Goal: Task Accomplishment & Management: Complete application form

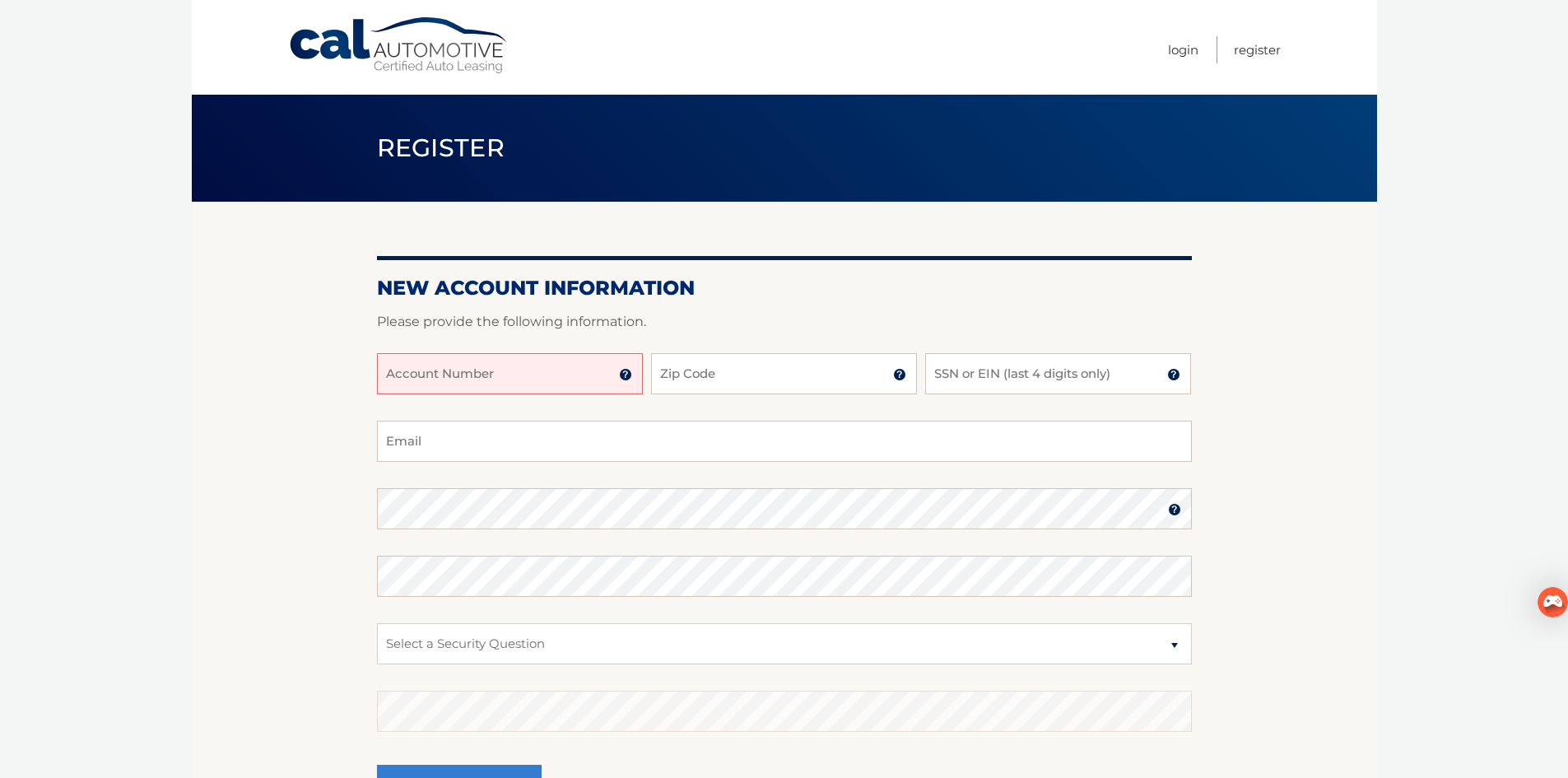
click at [480, 366] on input "Account Number" at bounding box center [510, 373] width 266 height 41
type input "44455900245"
click at [719, 378] on input "Zip Code" at bounding box center [784, 373] width 266 height 41
click at [896, 374] on img at bounding box center [899, 375] width 13 height 13
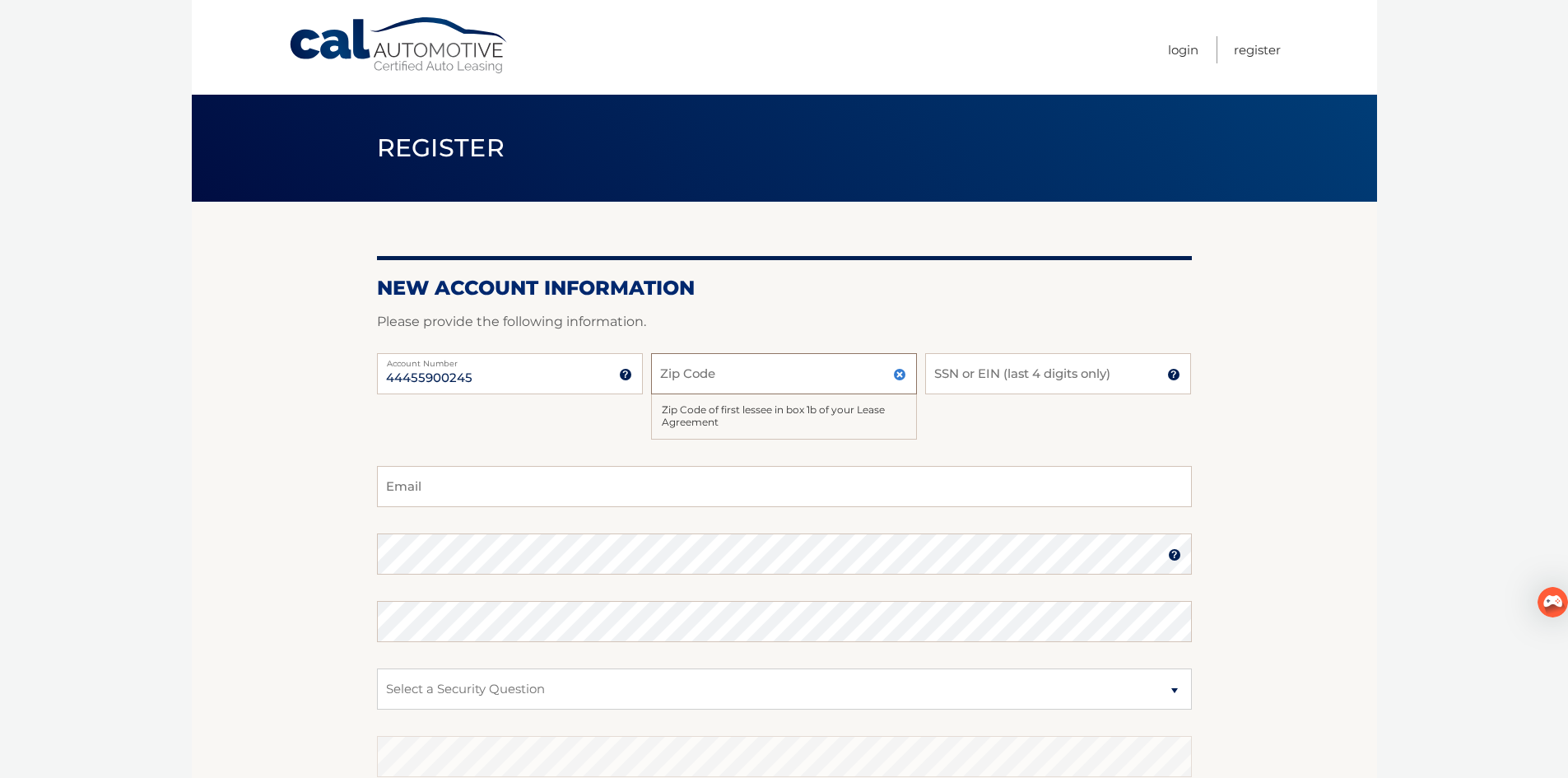
click at [842, 378] on input "Zip Code" at bounding box center [784, 373] width 266 height 41
type input "14051"
type input "8106"
click at [616, 483] on input "Email" at bounding box center [785, 486] width 815 height 41
type input "[PERSON_NAME][EMAIL_ADDRESS][DOMAIN_NAME]"
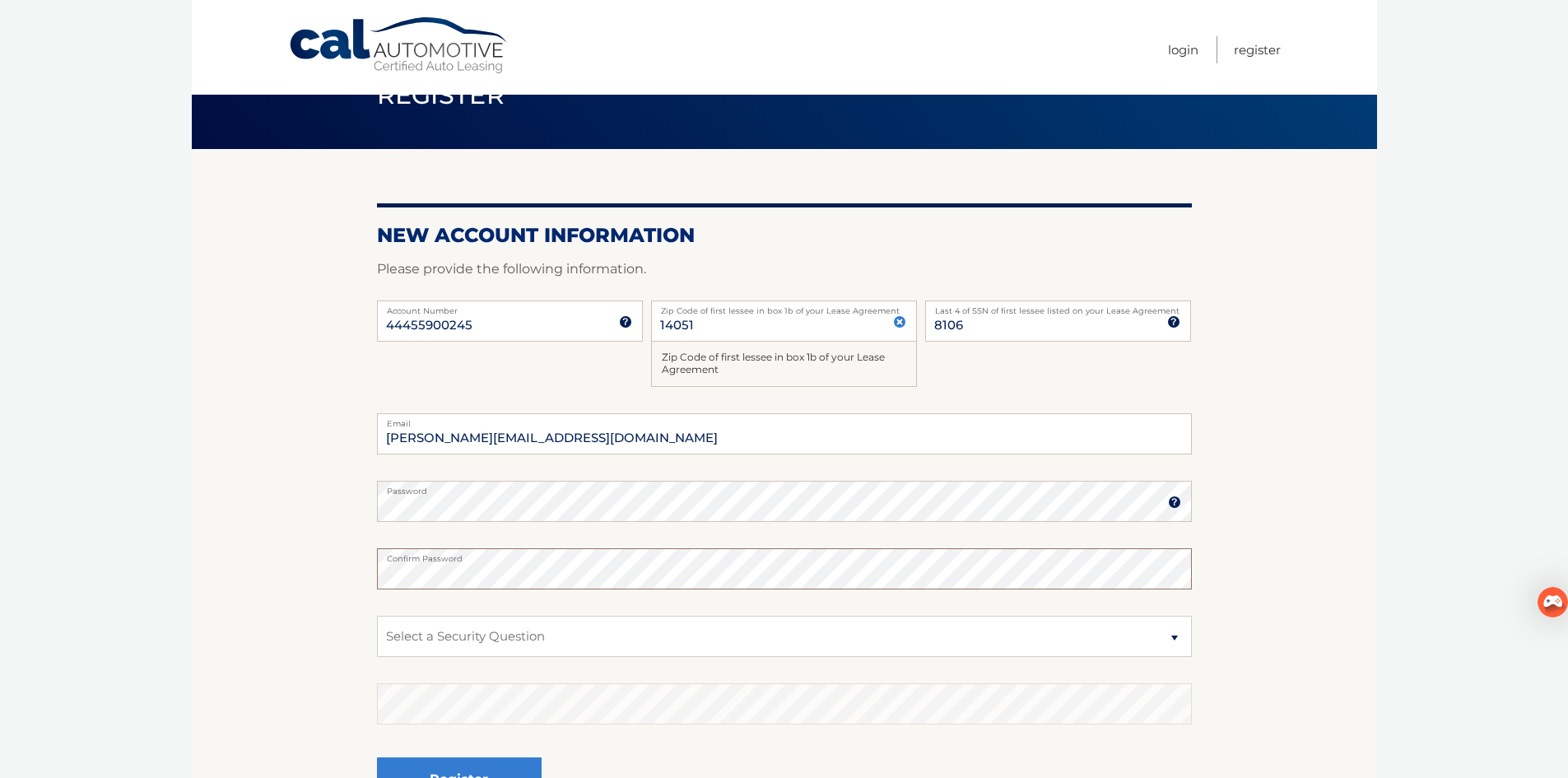
scroll to position [82, 0]
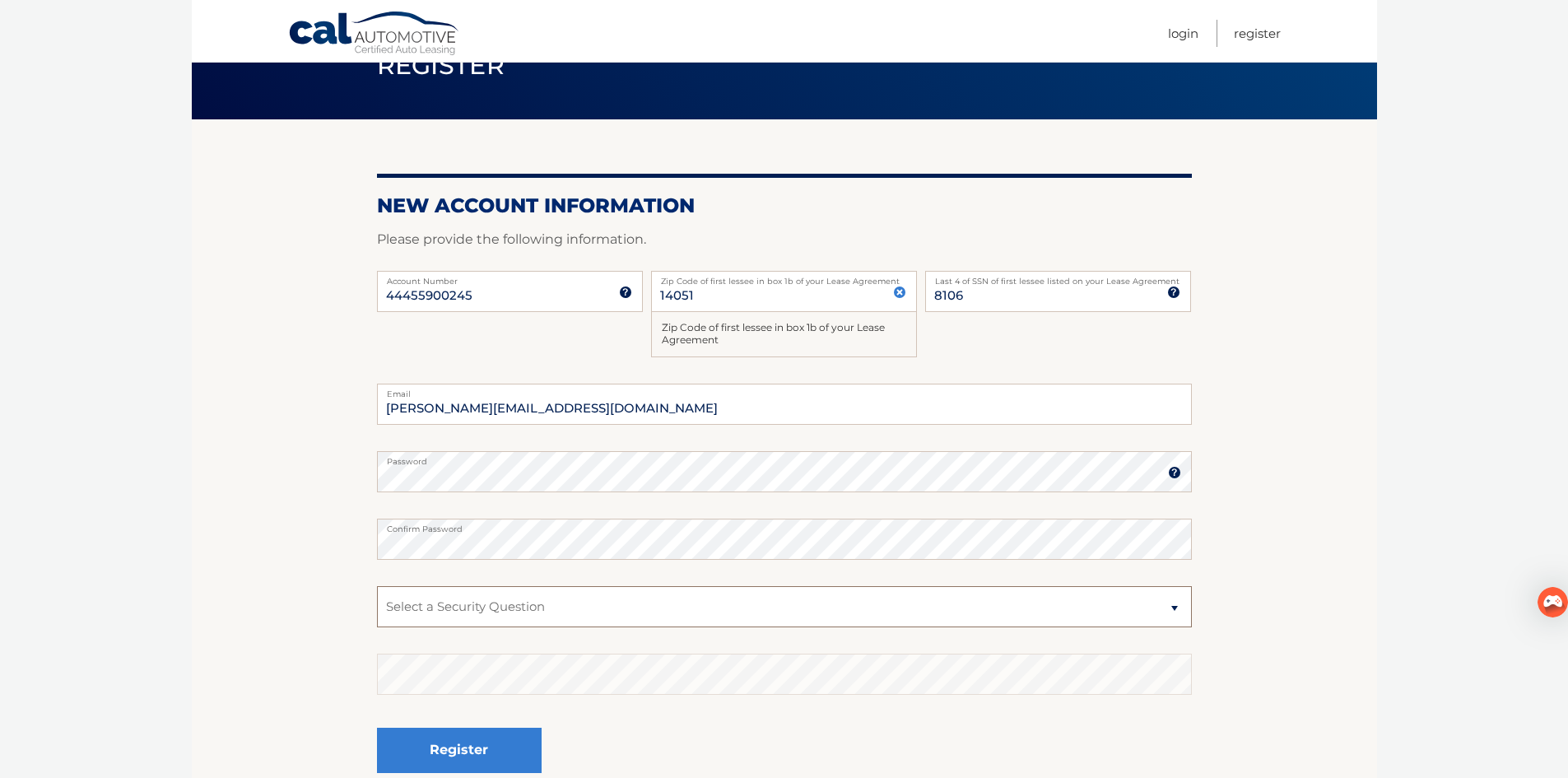
click at [1166, 610] on select "Select a Security Question What was the name of your elementary school? What is…" at bounding box center [785, 606] width 815 height 41
select select "2"
click at [377, 586] on select "Select a Security Question What was the name of your elementary school? What is…" at bounding box center [785, 606] width 815 height 41
click at [518, 744] on button "Register" at bounding box center [460, 751] width 164 height 46
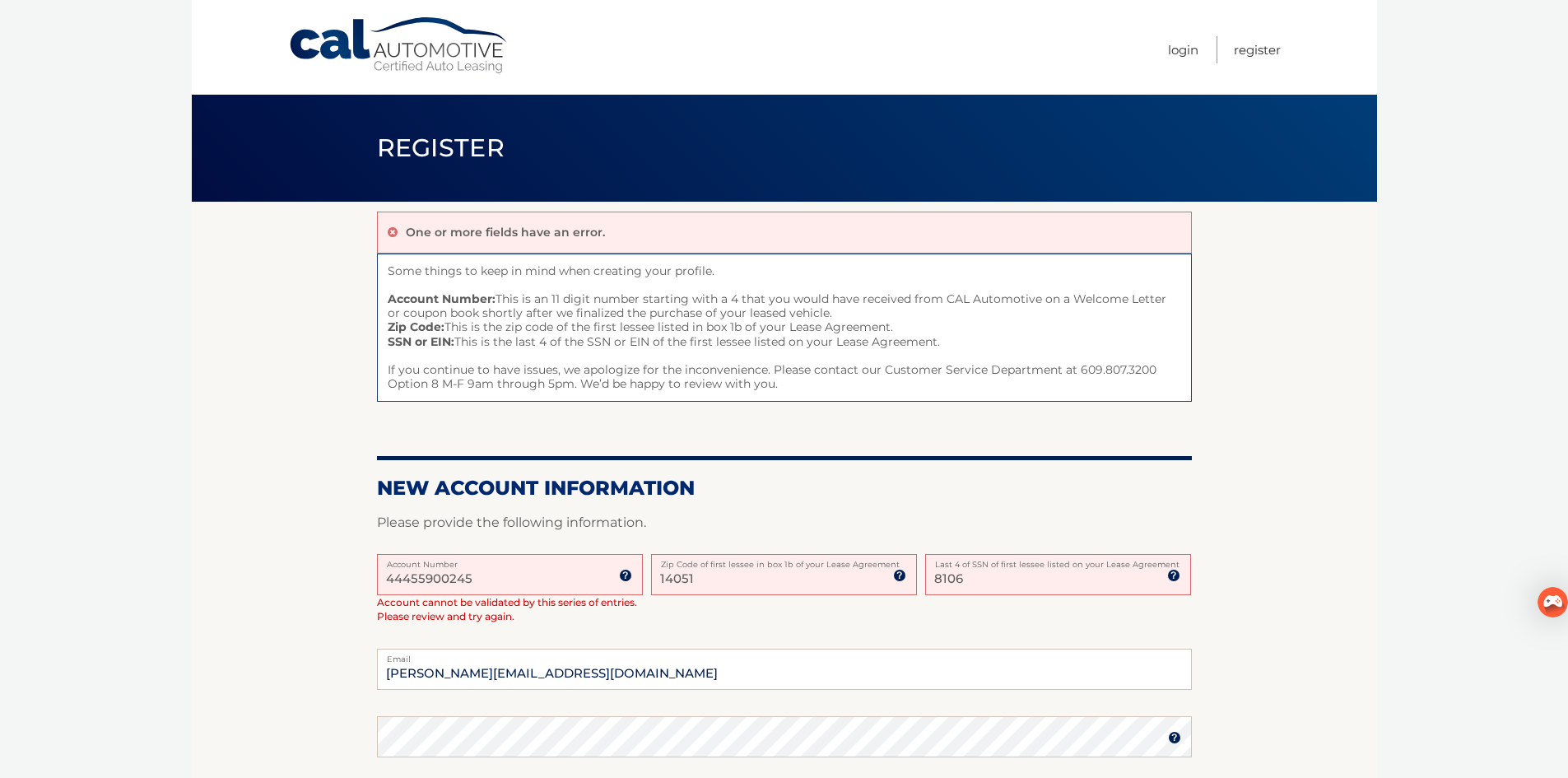
click at [519, 562] on label "Account Number" at bounding box center [510, 560] width 266 height 13
click at [519, 562] on input "44455900245" at bounding box center [510, 574] width 266 height 41
click at [481, 583] on input "44455900245" at bounding box center [510, 574] width 266 height 41
type input "4"
type input "44455900245"
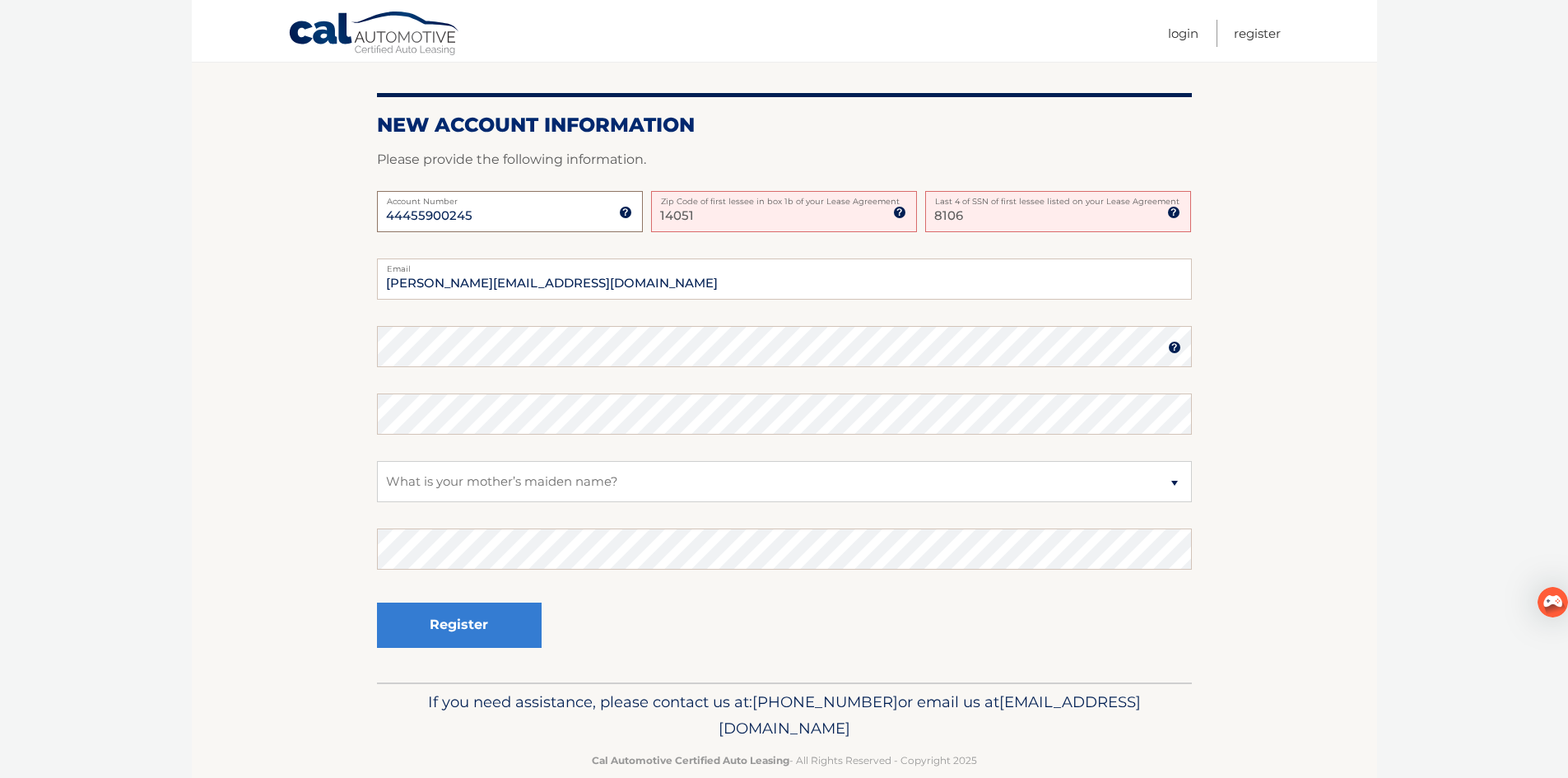
scroll to position [392, 0]
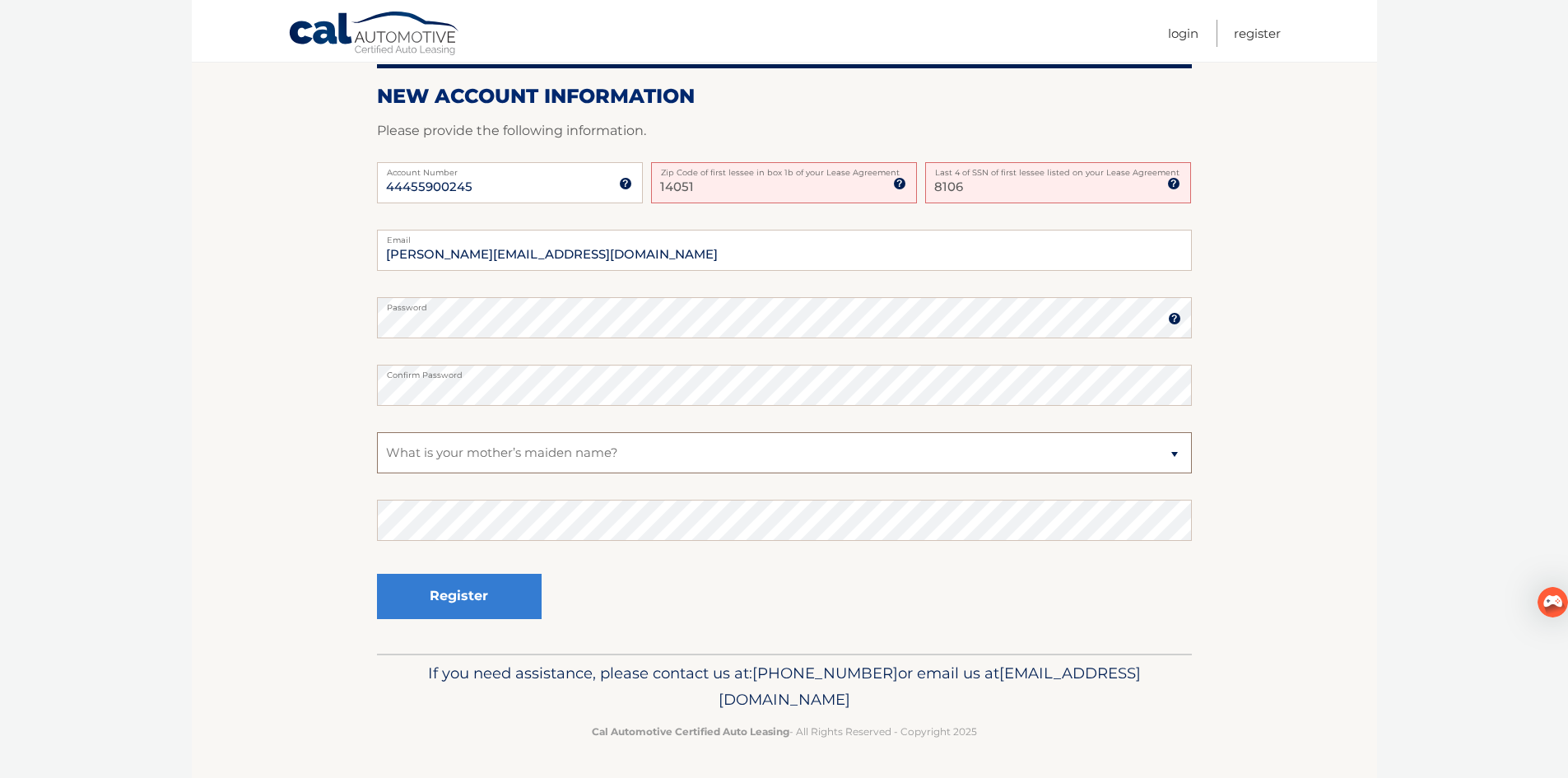
click at [1176, 462] on select "Select a Security Question What was the name of your elementary school? What is…" at bounding box center [785, 453] width 815 height 41
click at [377, 432] on select "Select a Security Question What was the name of your elementary school? What is…" at bounding box center [785, 453] width 815 height 41
click at [485, 598] on button "Register" at bounding box center [460, 597] width 164 height 46
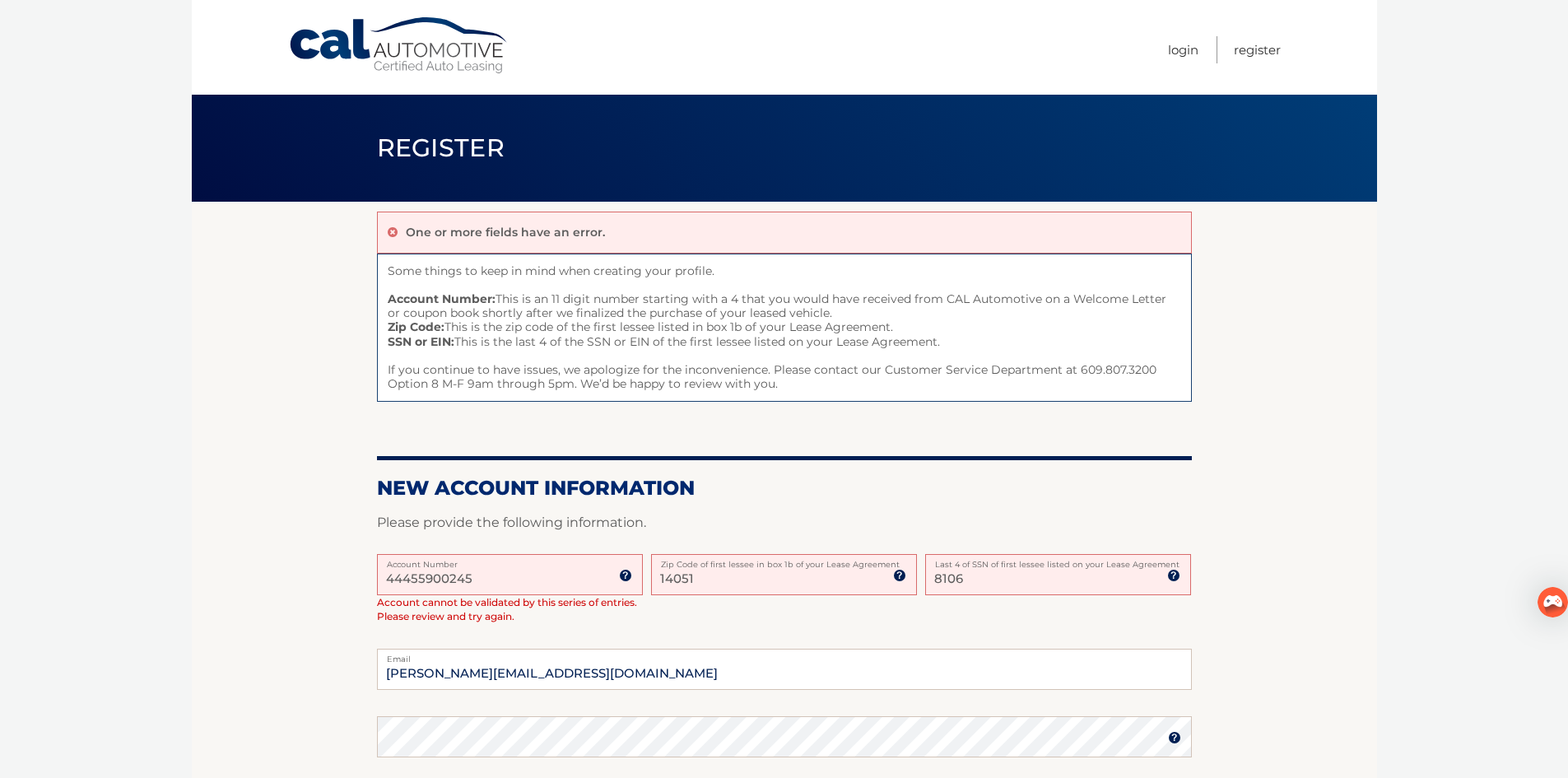
click at [486, 582] on input "44455900245" at bounding box center [510, 574] width 266 height 41
